Goal: Information Seeking & Learning: Learn about a topic

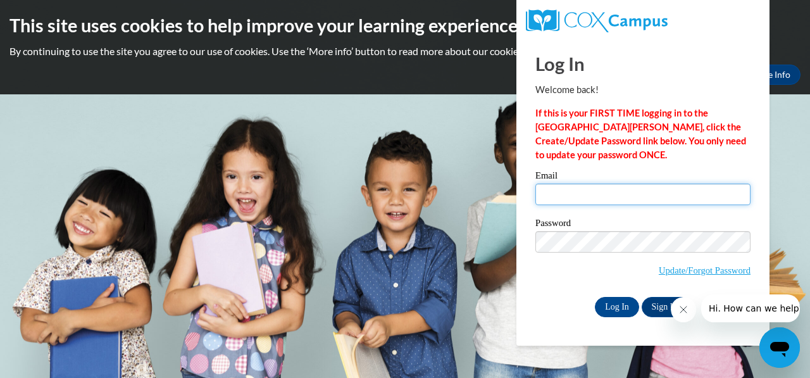
click at [633, 198] on input "Email" at bounding box center [642, 194] width 215 height 22
type input "Freemel2010@gmail.com"
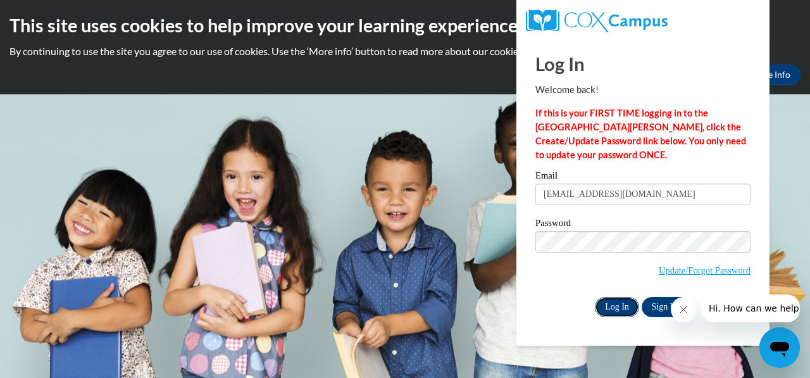
click at [605, 304] on input "Log In" at bounding box center [617, 307] width 44 height 20
click at [683, 313] on icon "Close message from company" at bounding box center [683, 309] width 10 height 10
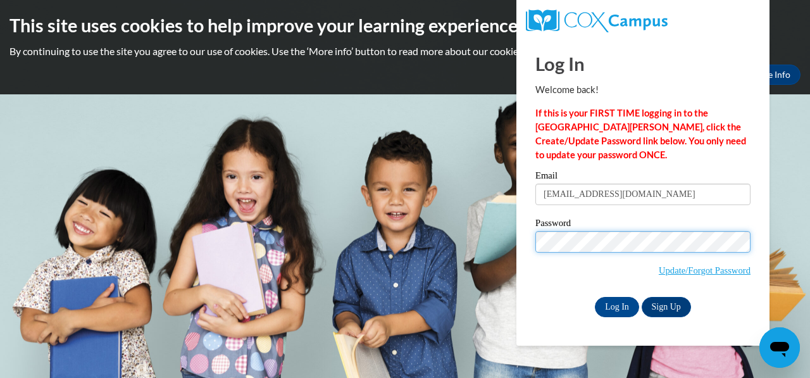
click at [439, 242] on body "This site uses cookies to help improve your learning experience. By continuing …" at bounding box center [405, 189] width 810 height 378
click at [595, 297] on input "Log In" at bounding box center [617, 307] width 44 height 20
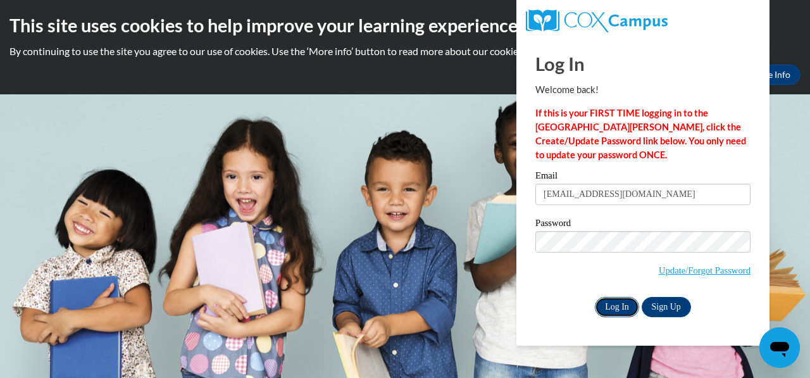
click at [604, 301] on input "Log In" at bounding box center [617, 307] width 44 height 20
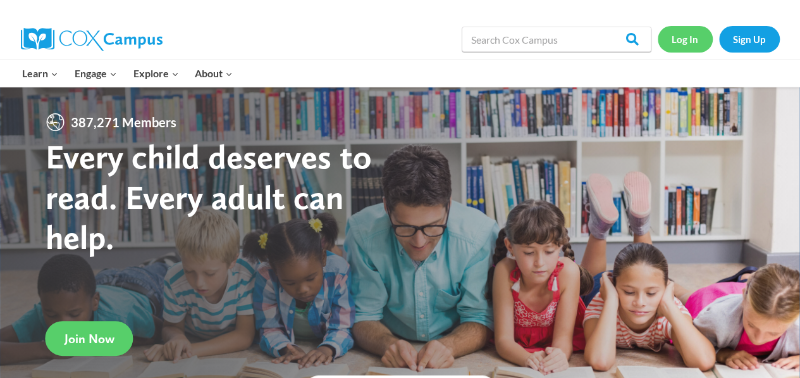
click at [682, 37] on link "Log In" at bounding box center [685, 39] width 55 height 26
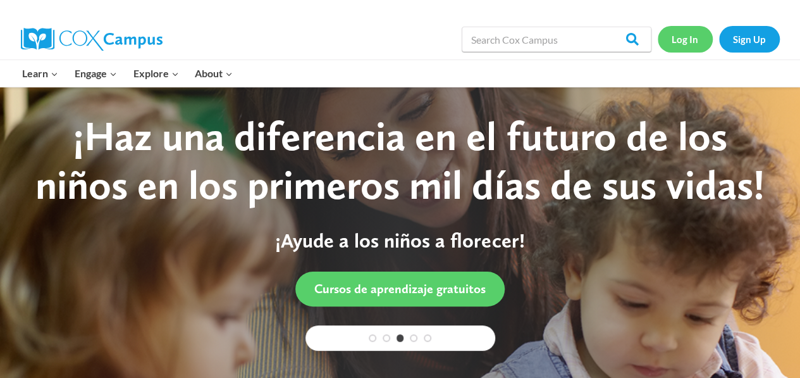
click at [692, 32] on link "Log In" at bounding box center [685, 39] width 55 height 26
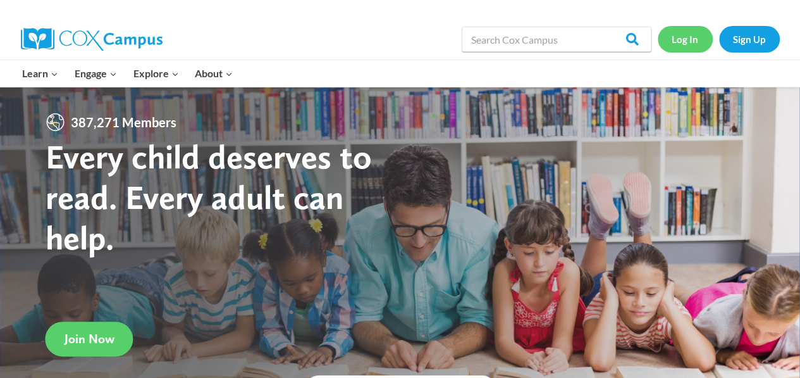
click at [683, 37] on link "Log In" at bounding box center [685, 39] width 55 height 26
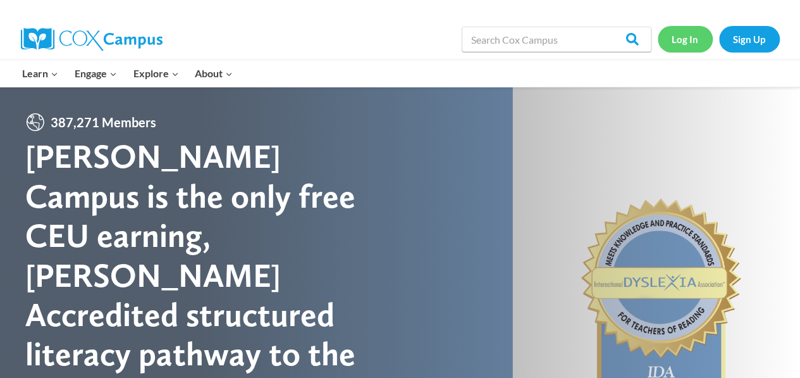
click at [683, 37] on link "Log In" at bounding box center [685, 39] width 55 height 26
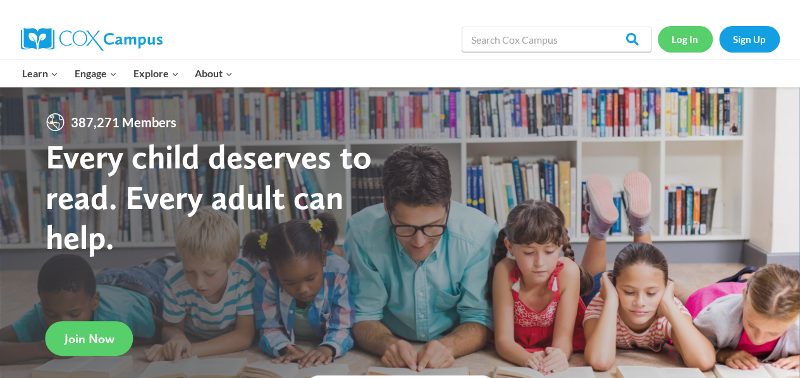
click at [682, 39] on link "Log In" at bounding box center [685, 39] width 55 height 26
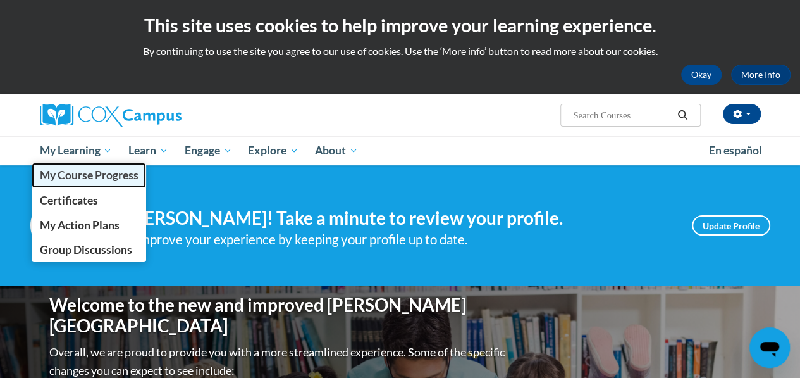
click at [85, 174] on span "My Course Progress" at bounding box center [88, 174] width 99 height 13
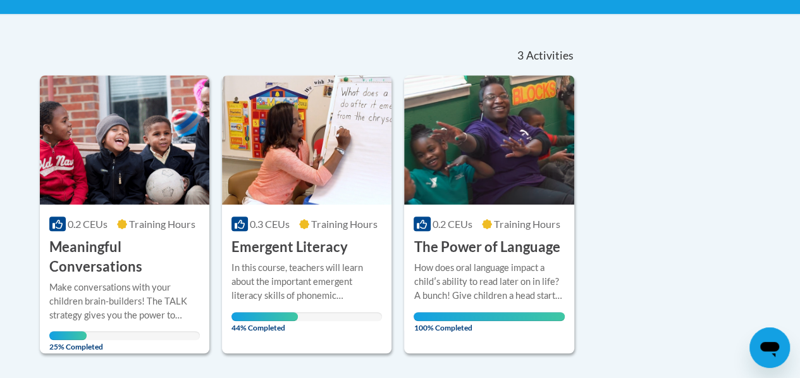
scroll to position [248, 0]
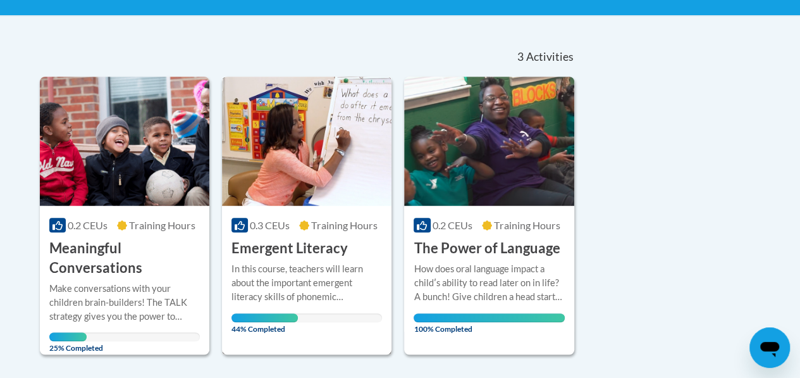
click at [357, 243] on div "0.3 CEUs Training Hours COURSE Emergent Literacy" at bounding box center [307, 232] width 170 height 53
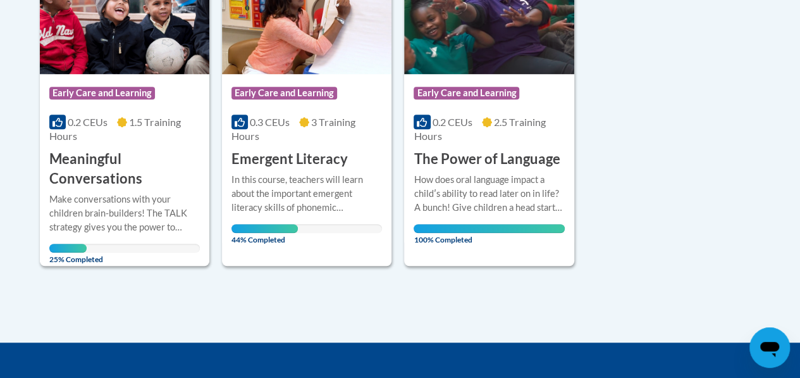
scroll to position [374, 0]
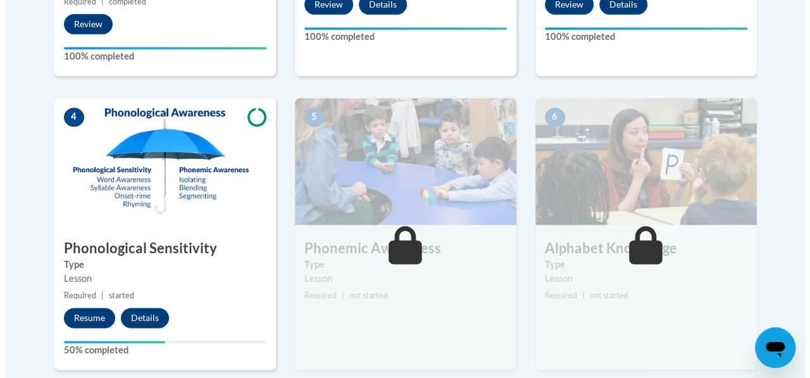
scroll to position [667, 0]
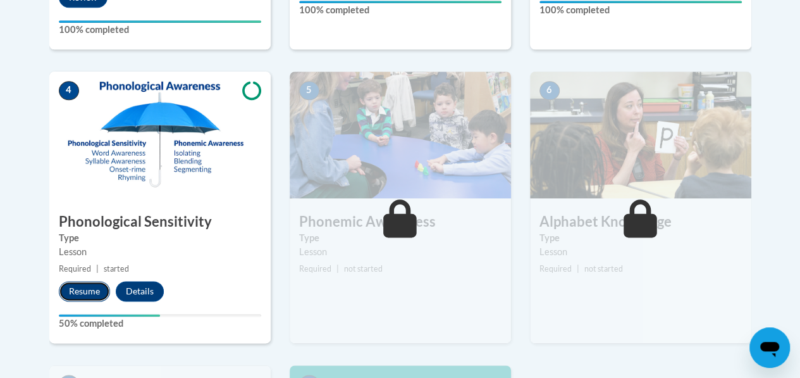
click at [76, 293] on button "Resume" at bounding box center [84, 291] width 51 height 20
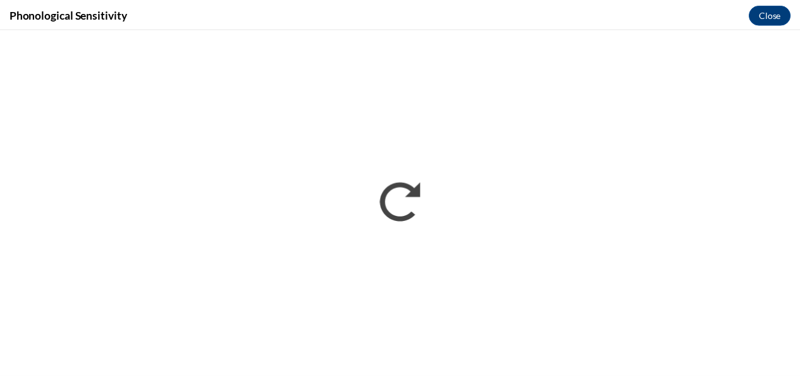
scroll to position [0, 0]
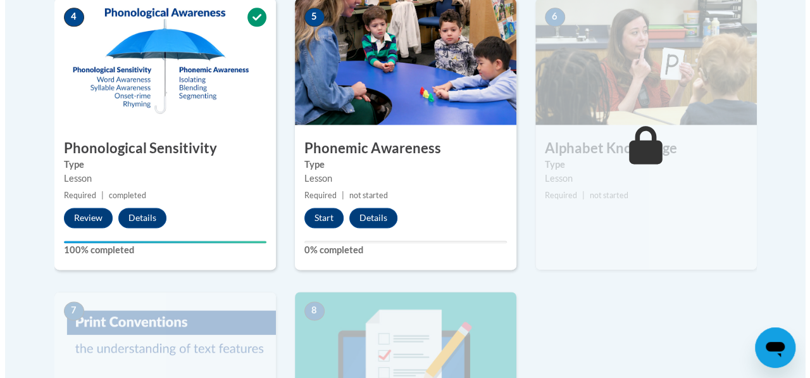
scroll to position [748, 0]
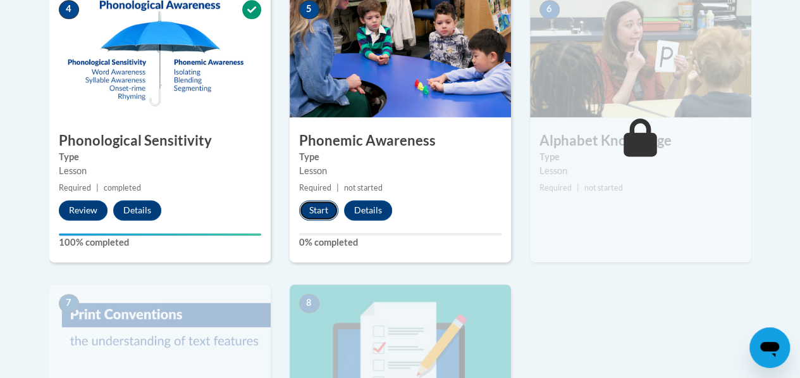
click at [314, 214] on button "Start" at bounding box center [318, 210] width 39 height 20
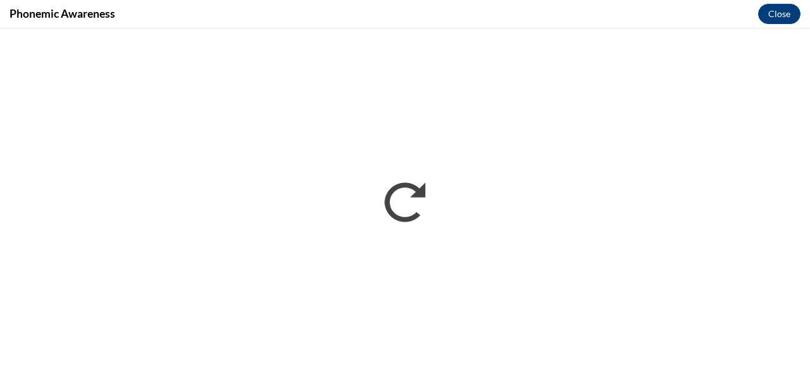
scroll to position [0, 0]
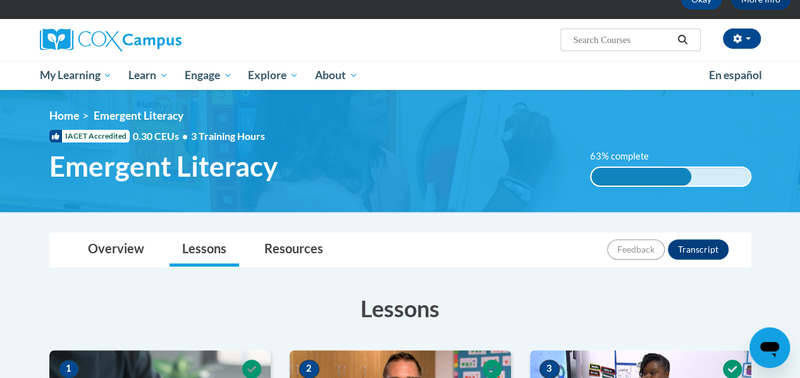
scroll to position [71, 0]
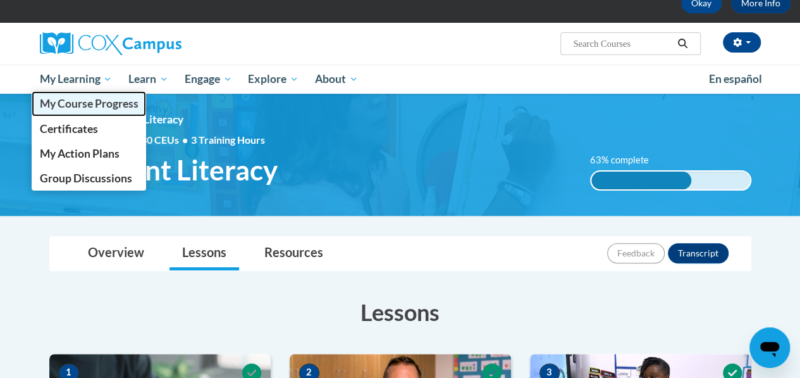
click at [96, 102] on span "My Course Progress" at bounding box center [88, 103] width 99 height 13
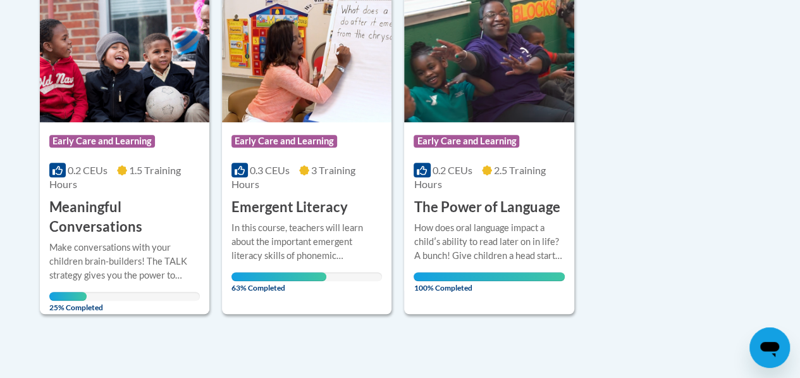
scroll to position [333, 0]
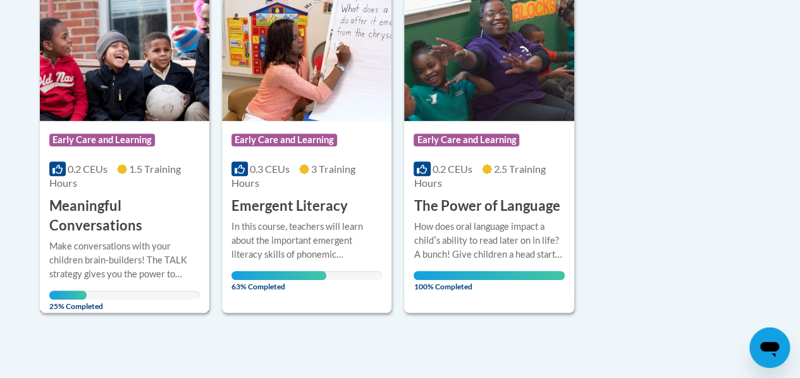
click at [95, 218] on h3 "Meaningful Conversations" at bounding box center [124, 215] width 151 height 39
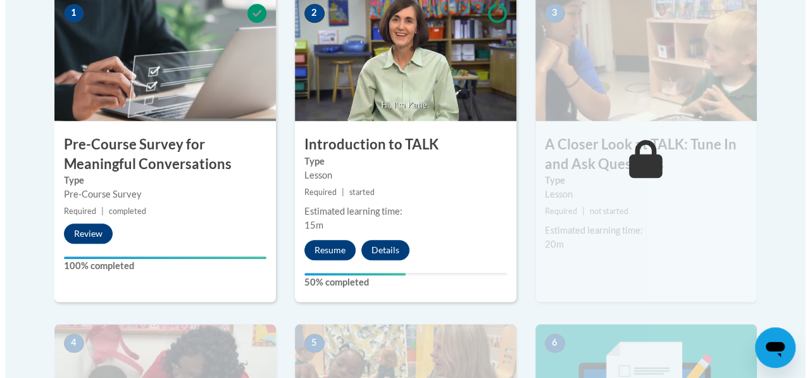
scroll to position [429, 0]
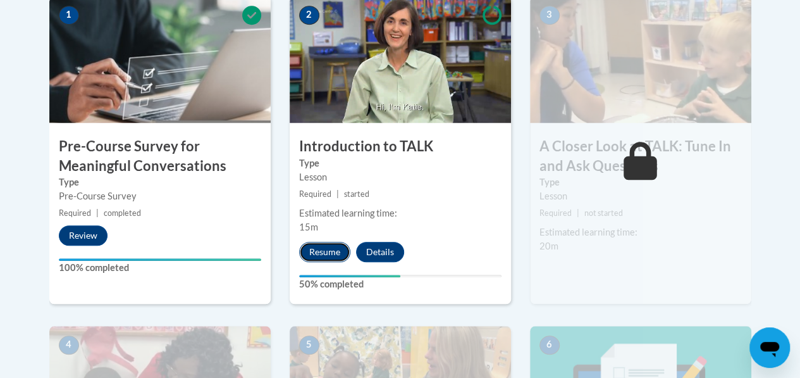
click at [325, 249] on button "Resume" at bounding box center [324, 252] width 51 height 20
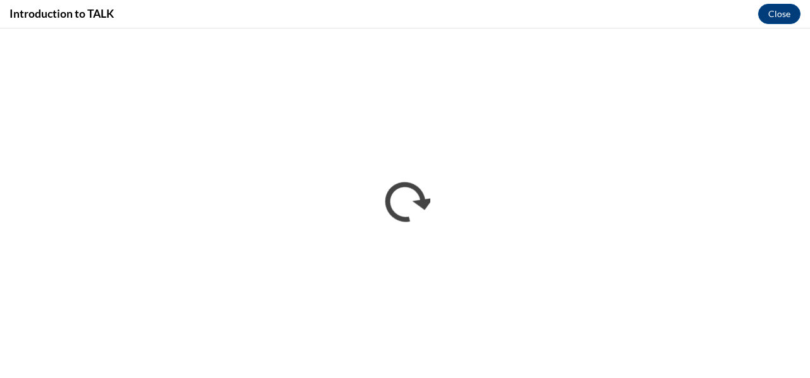
scroll to position [0, 0]
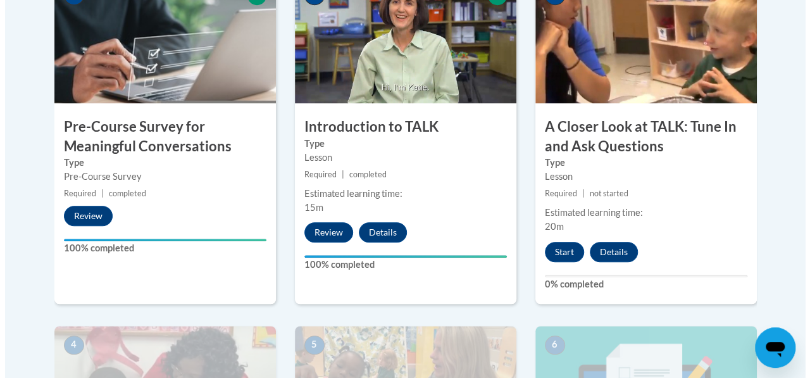
scroll to position [447, 0]
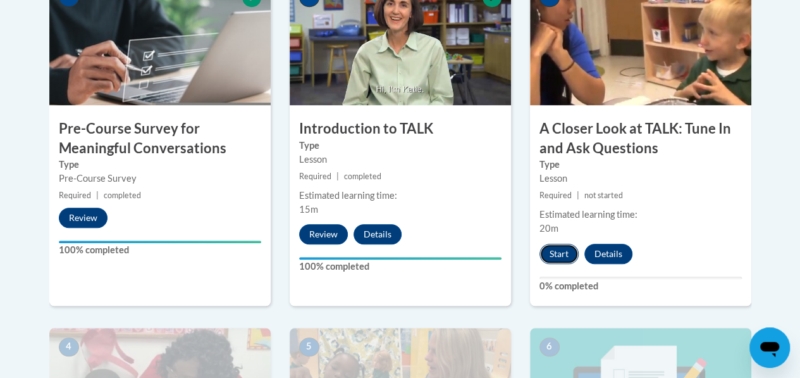
click at [569, 253] on button "Start" at bounding box center [559, 254] width 39 height 20
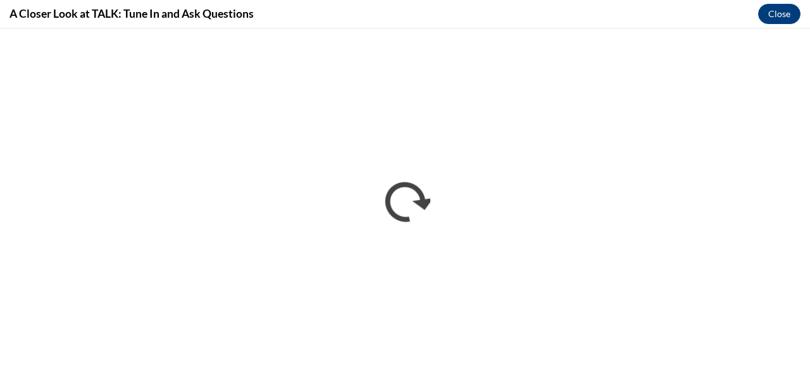
scroll to position [0, 0]
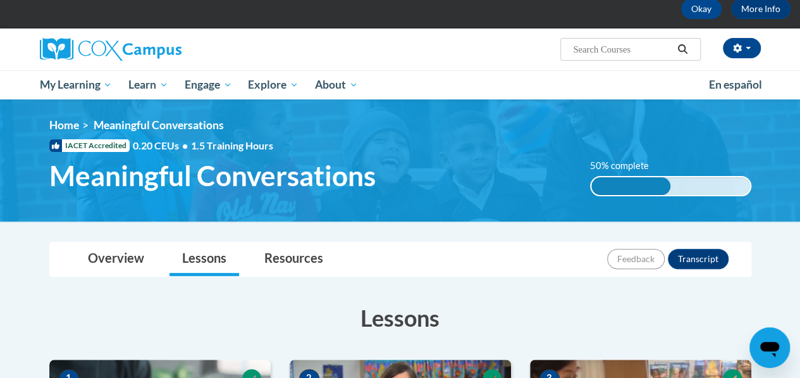
scroll to position [53, 0]
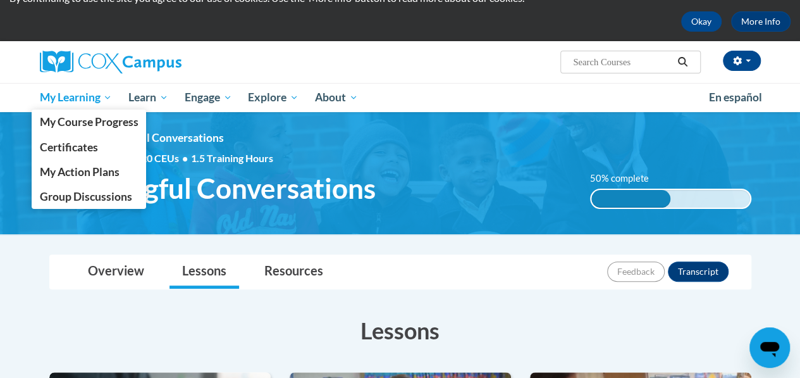
click at [77, 97] on span "My Learning" at bounding box center [75, 97] width 73 height 15
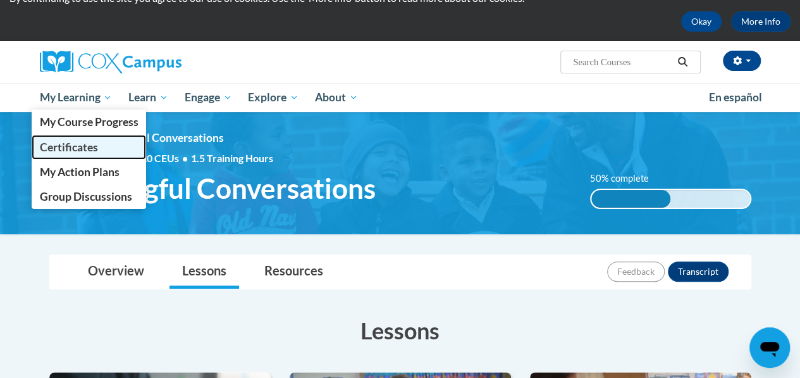
click at [58, 147] on span "Certificates" at bounding box center [68, 146] width 58 height 13
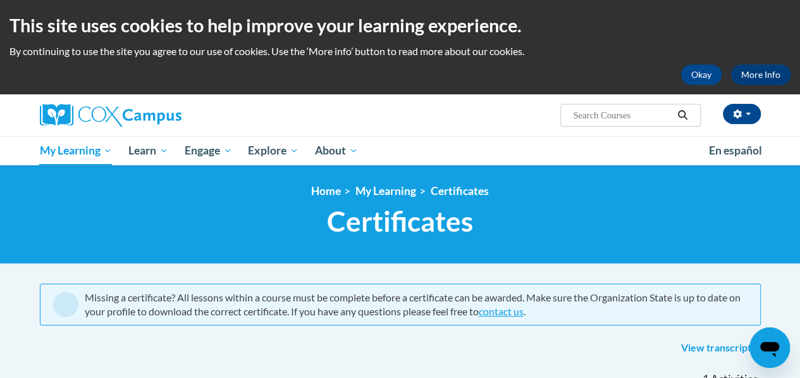
scroll to position [37, 0]
